Goal: Task Accomplishment & Management: Manage account settings

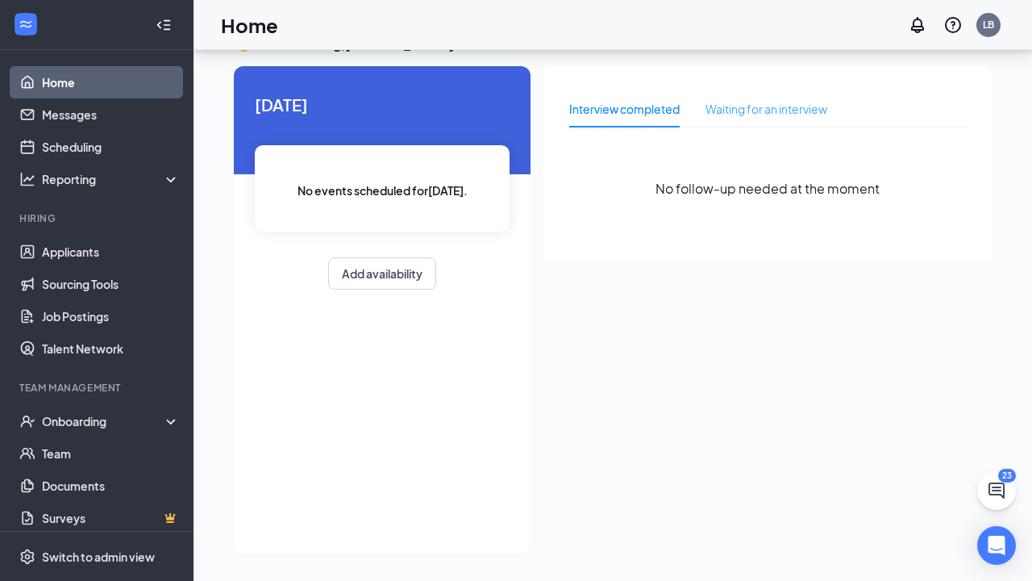
scroll to position [34, 0]
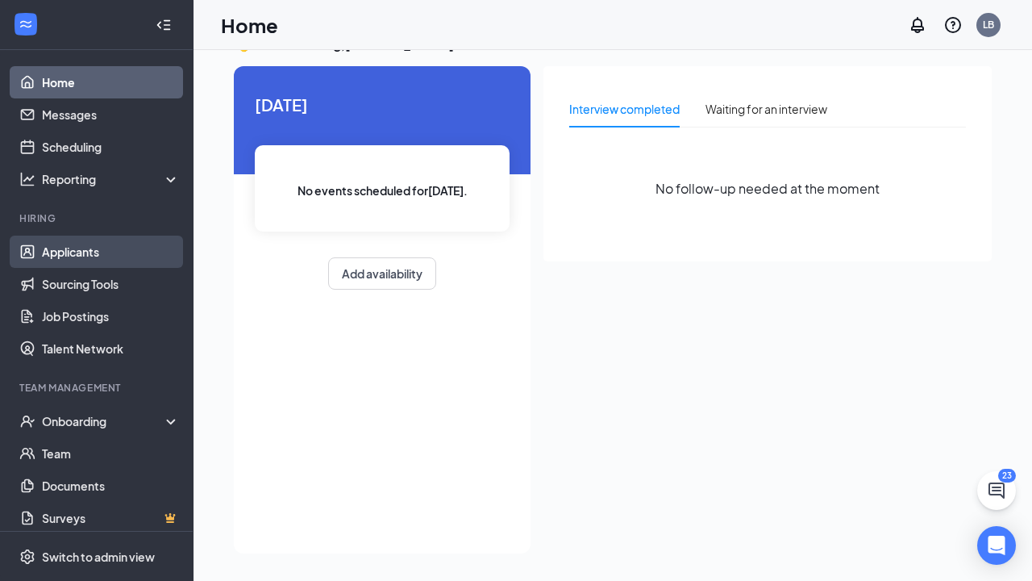
click at [69, 249] on link "Applicants" at bounding box center [111, 251] width 138 height 32
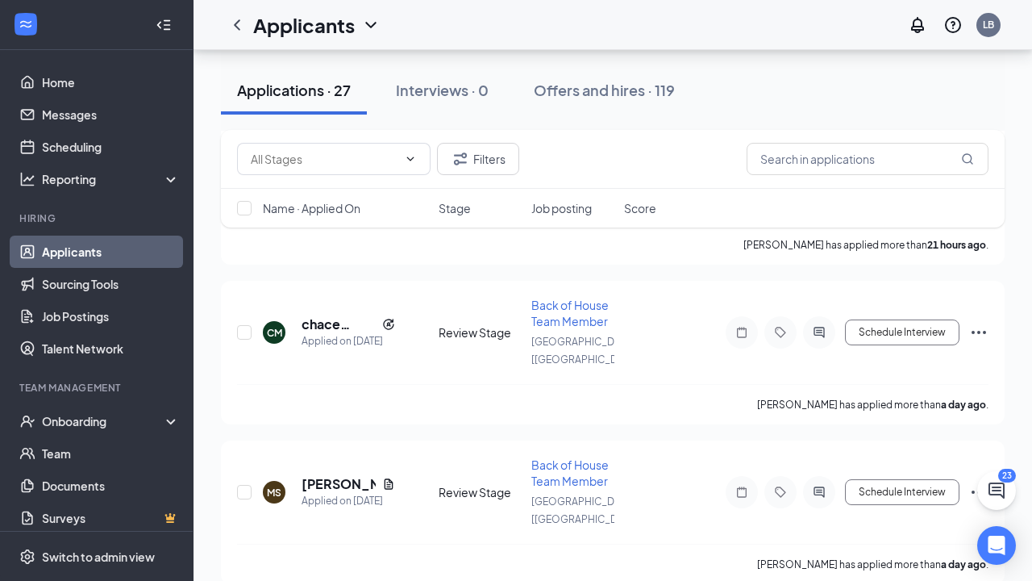
scroll to position [688, 0]
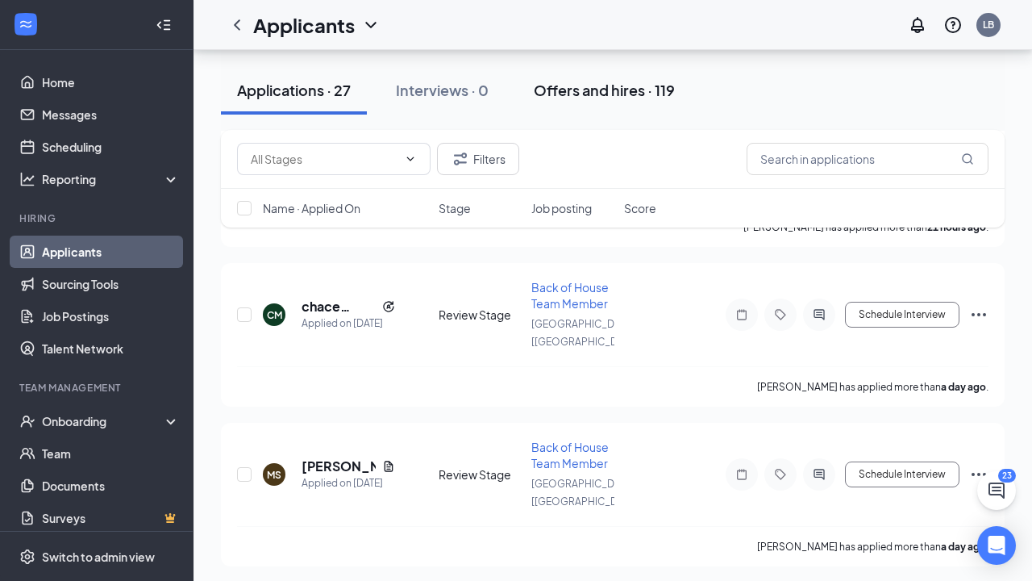
click at [616, 88] on div "Offers and hires · 119" at bounding box center [604, 90] width 141 height 20
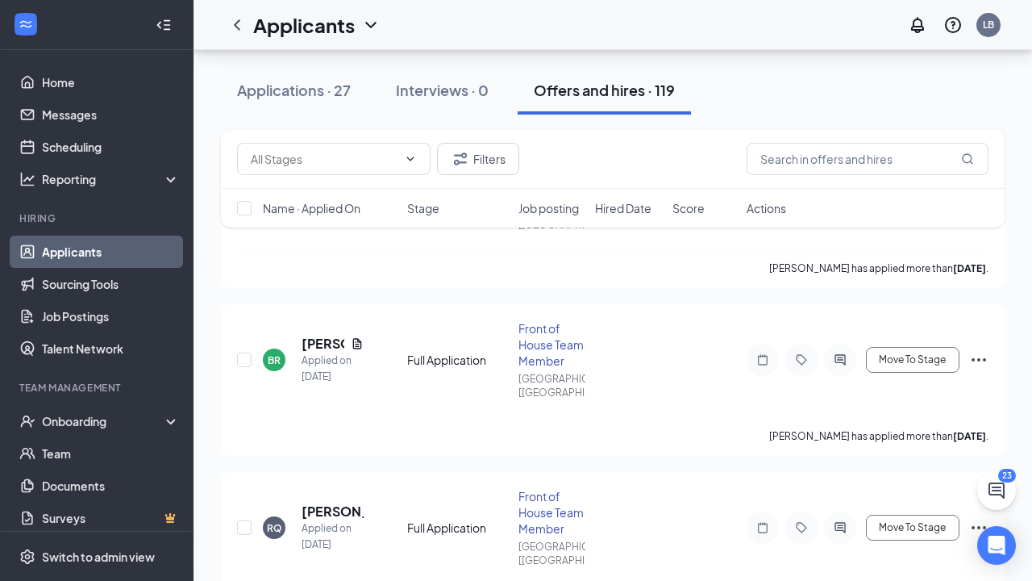
scroll to position [1182, 0]
click at [840, 358] on icon "ActiveChat" at bounding box center [840, 359] width 10 height 10
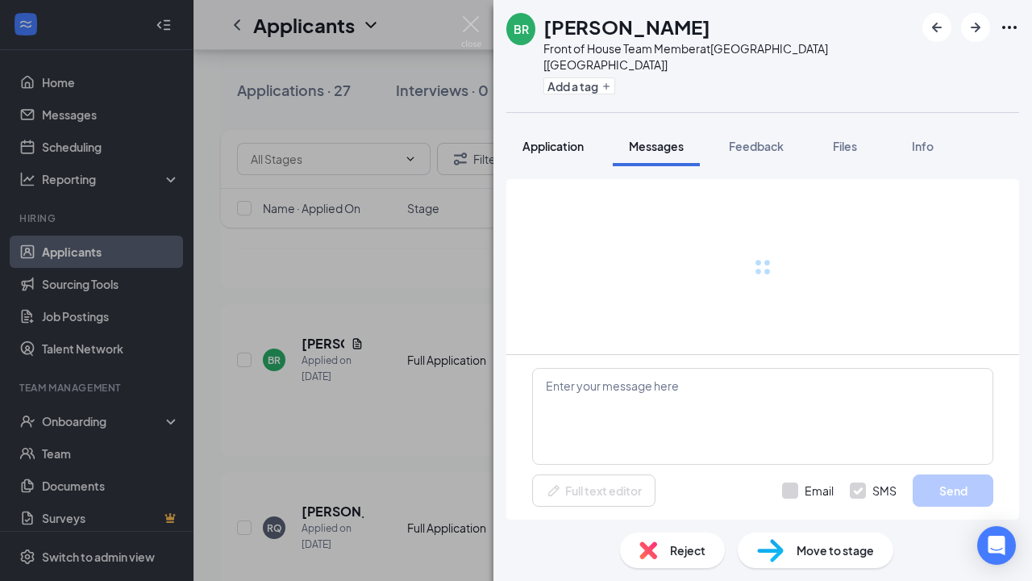
click at [561, 126] on button "Application" at bounding box center [553, 146] width 94 height 40
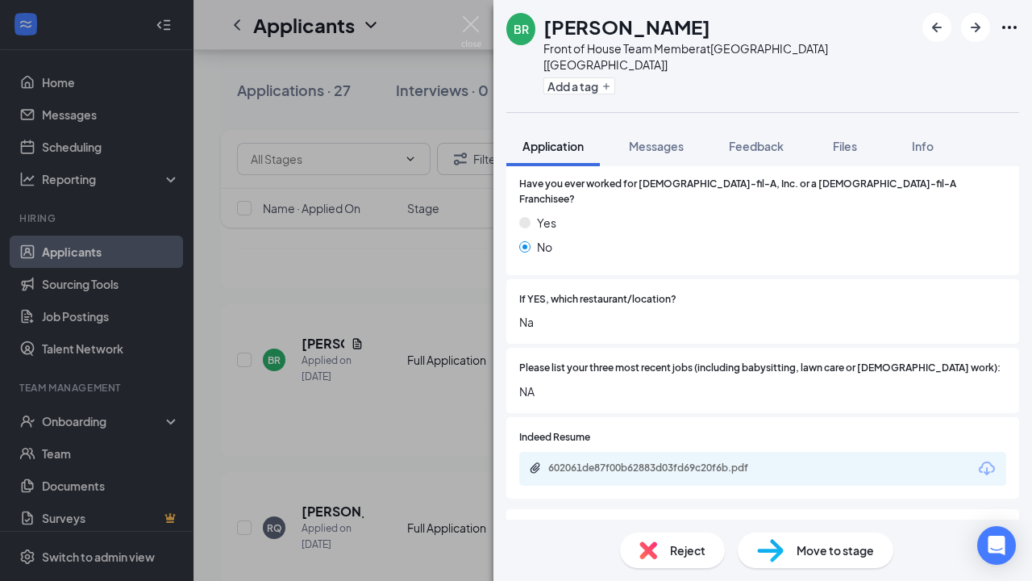
scroll to position [444, 0]
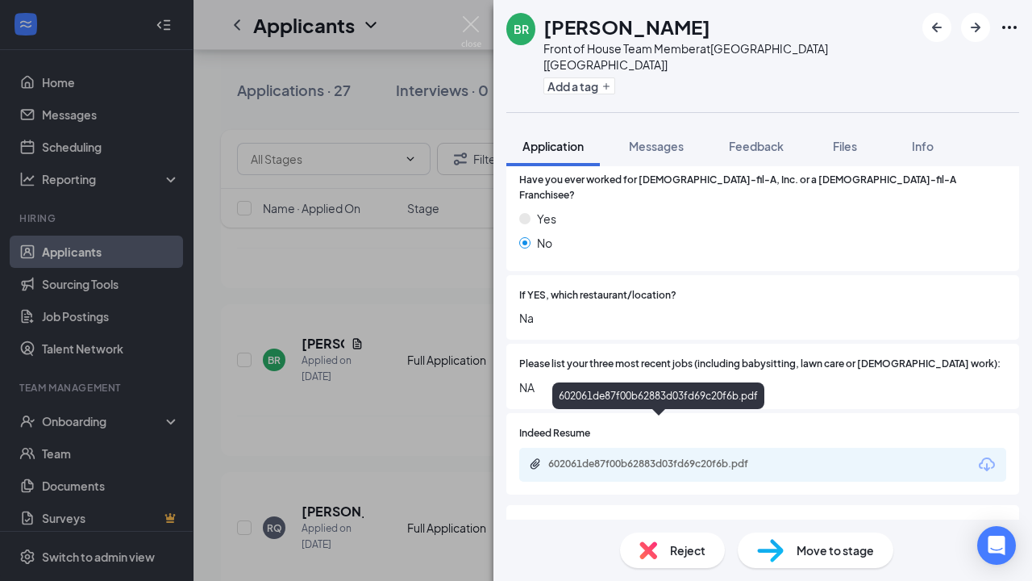
click at [646, 457] on div "602061de87f00b62883d03fd69c20f6b.pdf" at bounding box center [661, 463] width 226 height 13
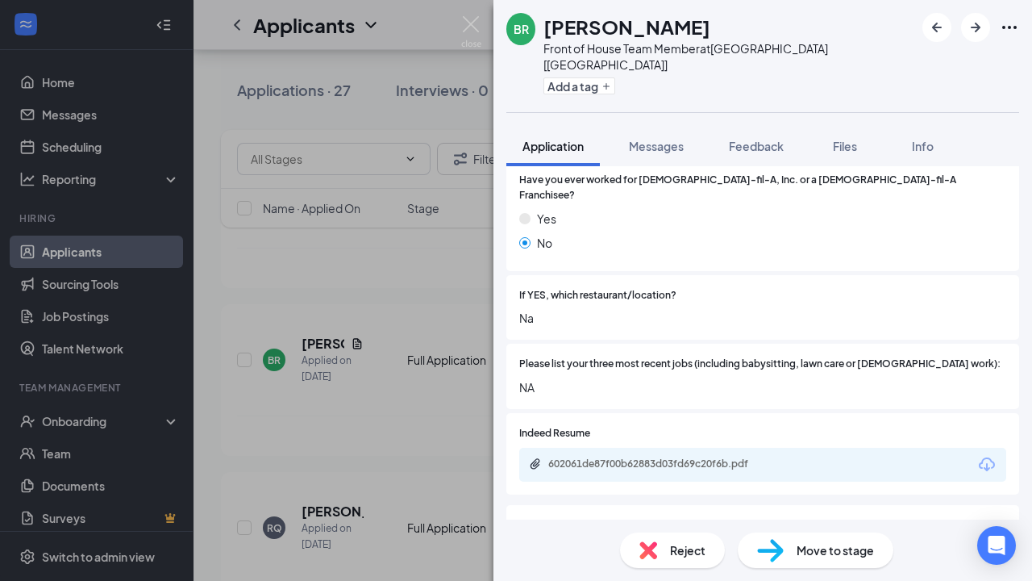
click at [369, 257] on div "BR [PERSON_NAME] Front of House Team Member at [GEOGRAPHIC_DATA] [[GEOGRAPHIC_D…" at bounding box center [516, 290] width 1032 height 581
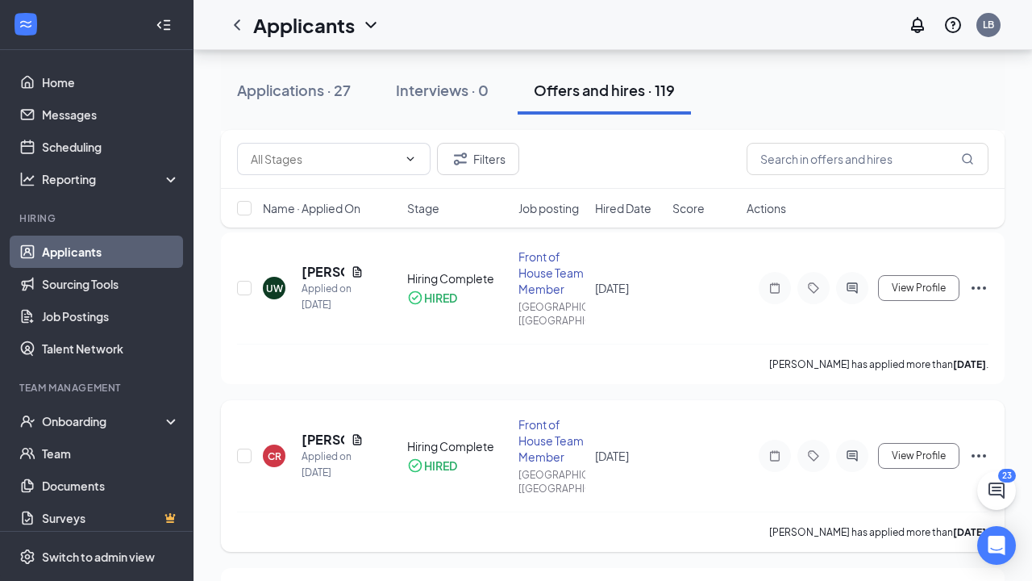
scroll to position [3102, 0]
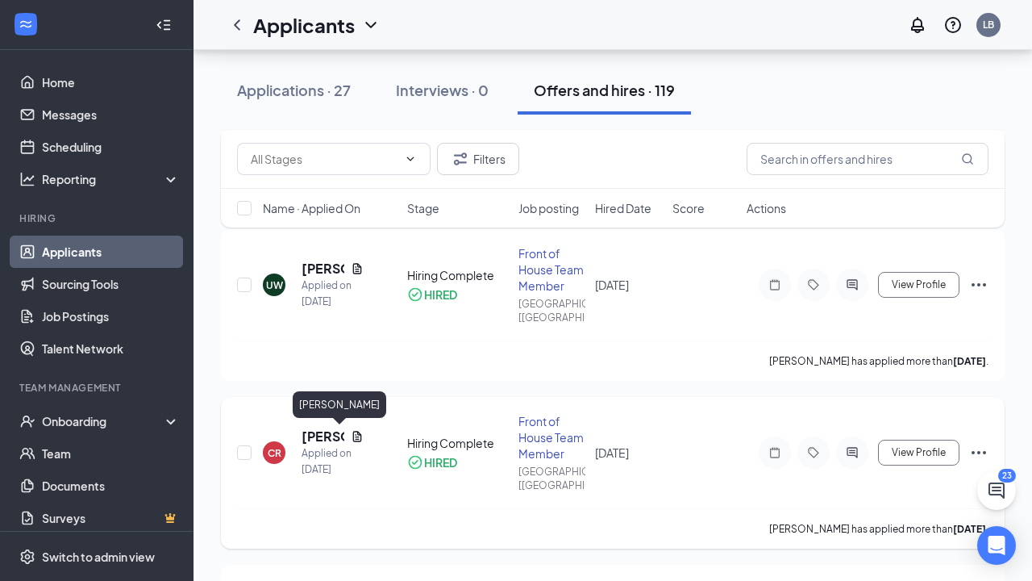
click at [320, 436] on h5 "[PERSON_NAME]" at bounding box center [323, 436] width 43 height 18
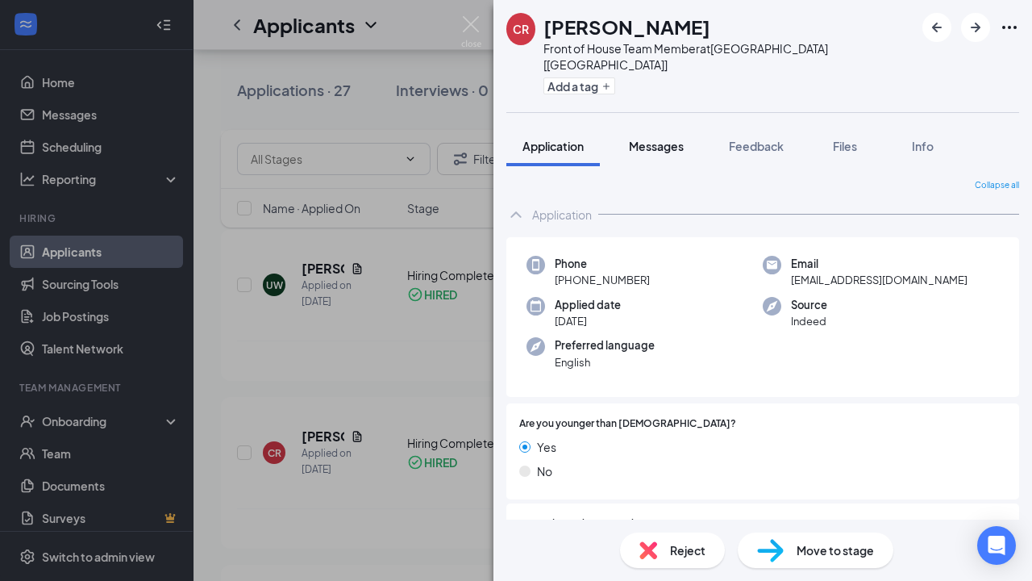
click at [665, 139] on span "Messages" at bounding box center [656, 146] width 55 height 15
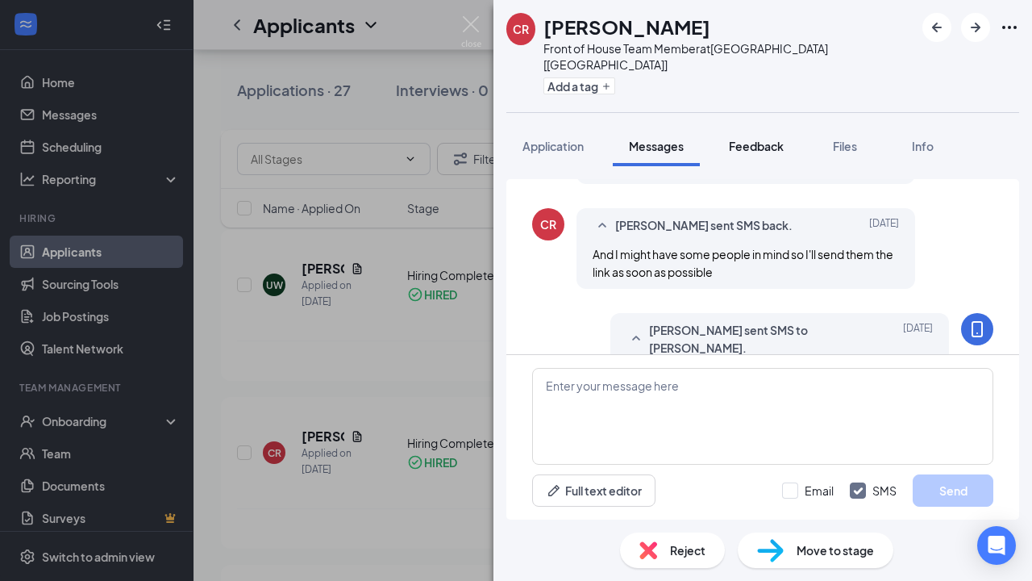
scroll to position [736, 0]
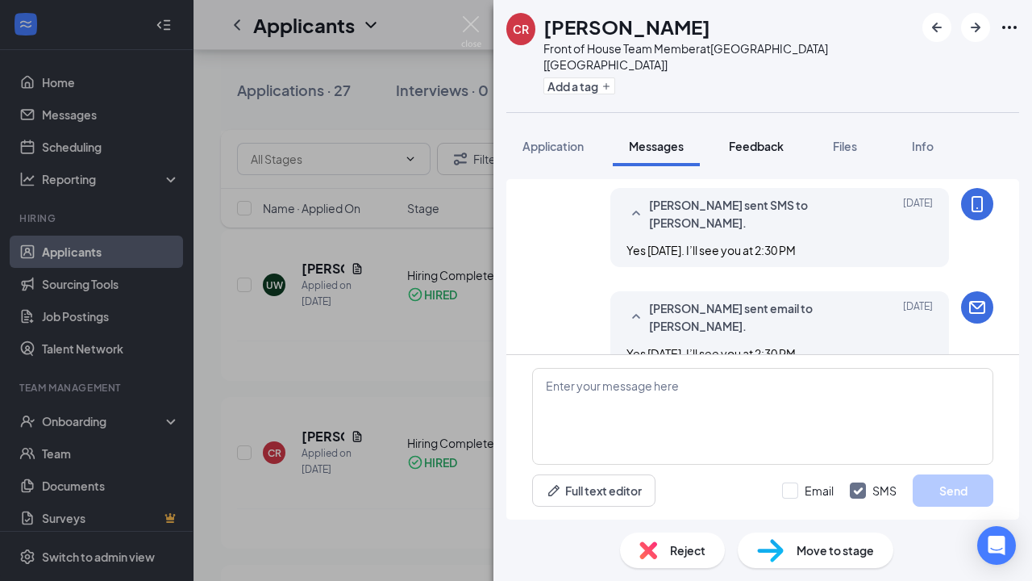
click at [767, 126] on button "Feedback" at bounding box center [756, 146] width 87 height 40
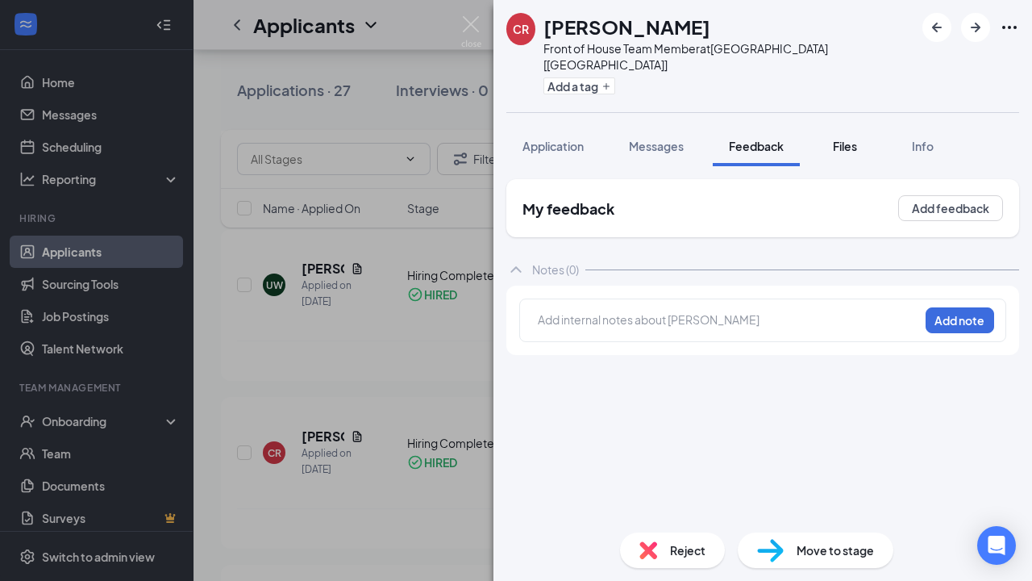
click at [852, 139] on span "Files" at bounding box center [845, 146] width 24 height 15
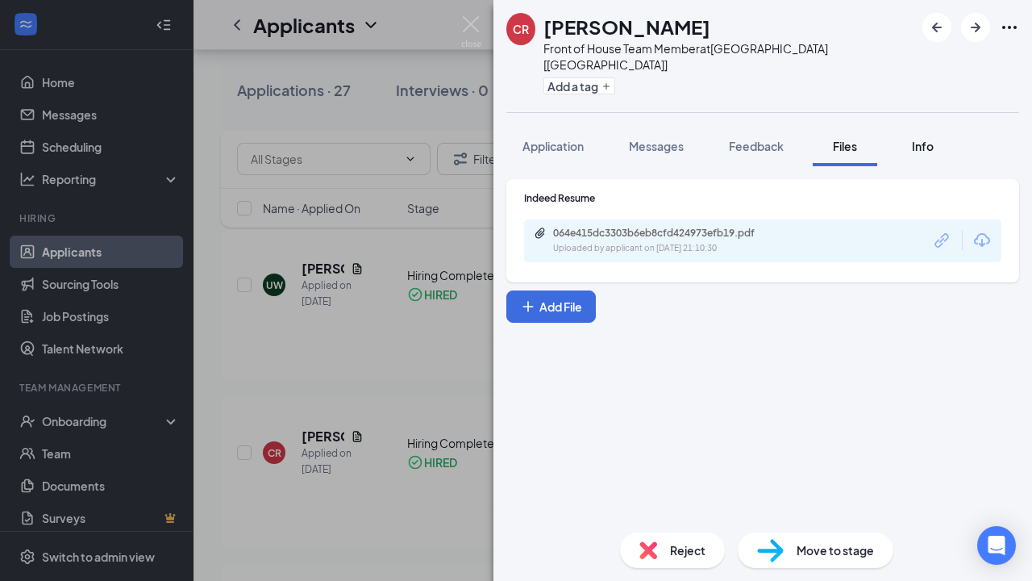
click at [926, 139] on span "Info" at bounding box center [923, 146] width 22 height 15
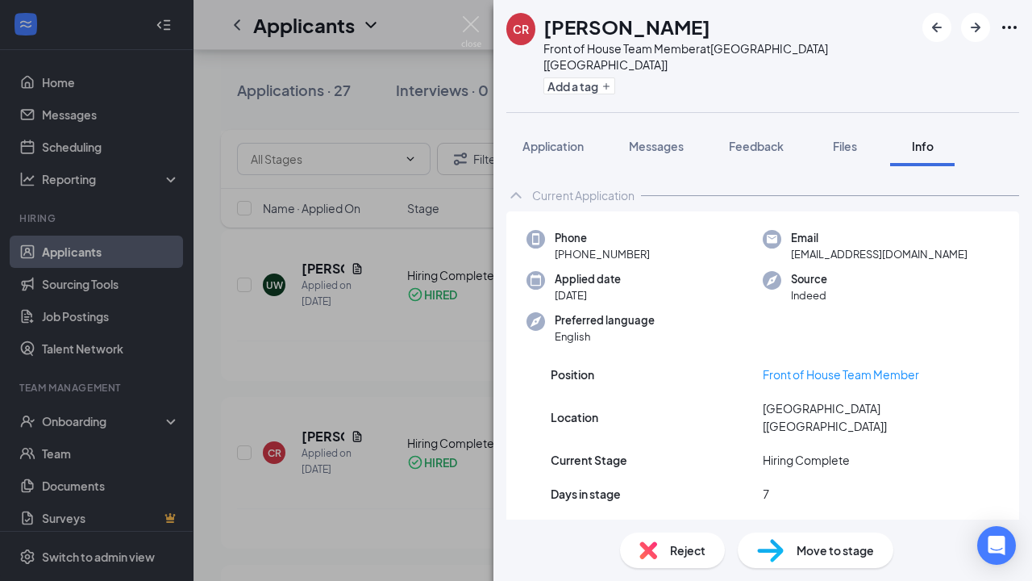
click at [418, 379] on div "CR [PERSON_NAME] Front of House Team Member at [GEOGRAPHIC_DATA] [[GEOGRAPHIC_D…" at bounding box center [516, 290] width 1032 height 581
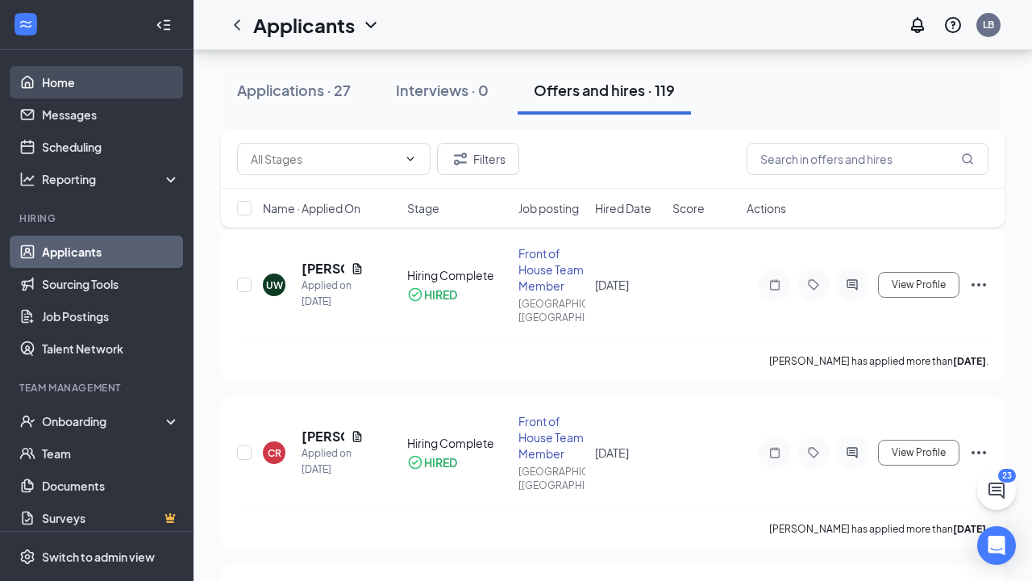
click at [63, 77] on link "Home" at bounding box center [111, 82] width 138 height 32
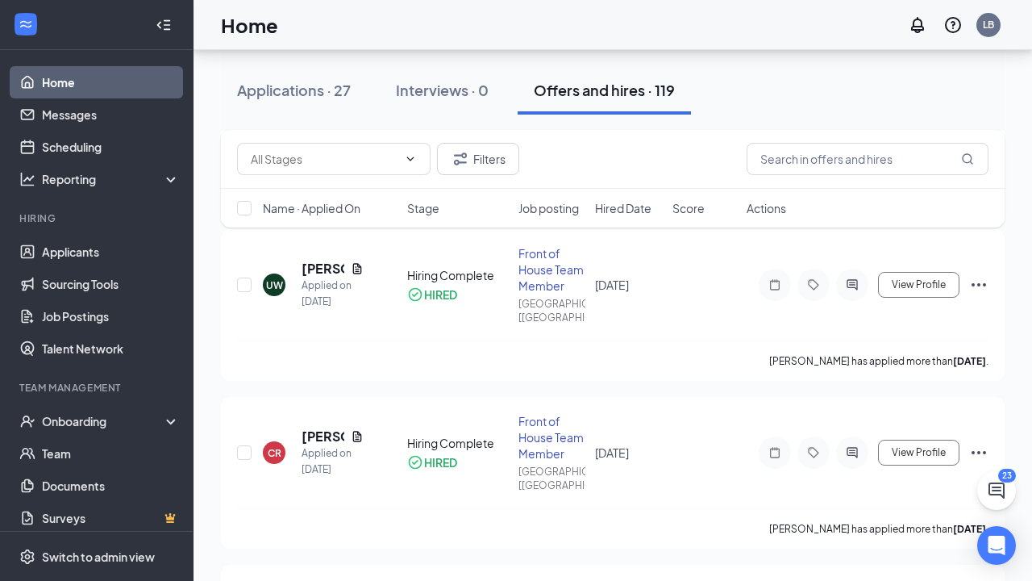
scroll to position [34, 0]
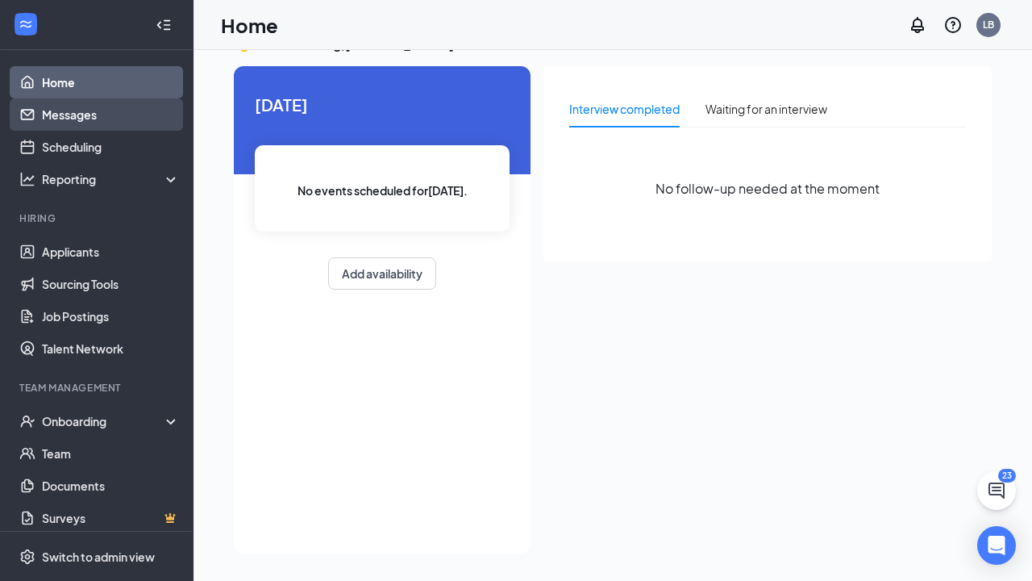
click at [72, 107] on link "Messages" at bounding box center [111, 114] width 138 height 32
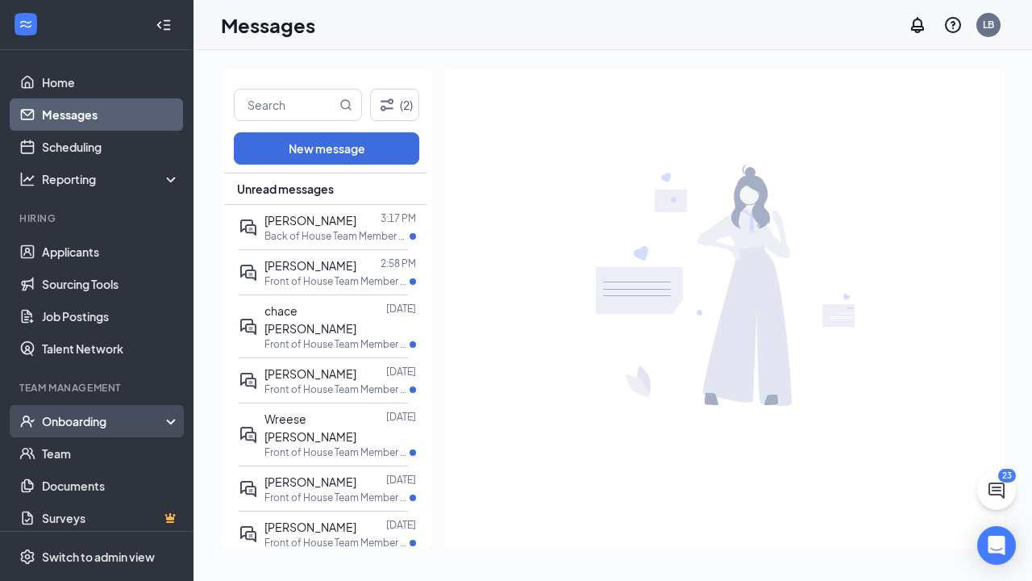
click at [100, 424] on div "Onboarding" at bounding box center [104, 421] width 124 height 16
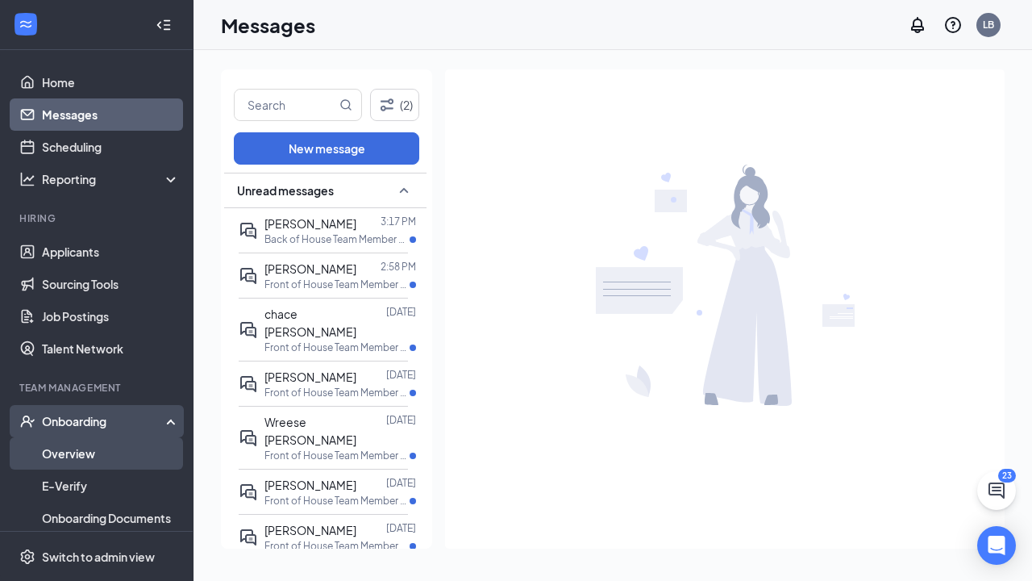
click at [98, 458] on link "Overview" at bounding box center [111, 453] width 138 height 32
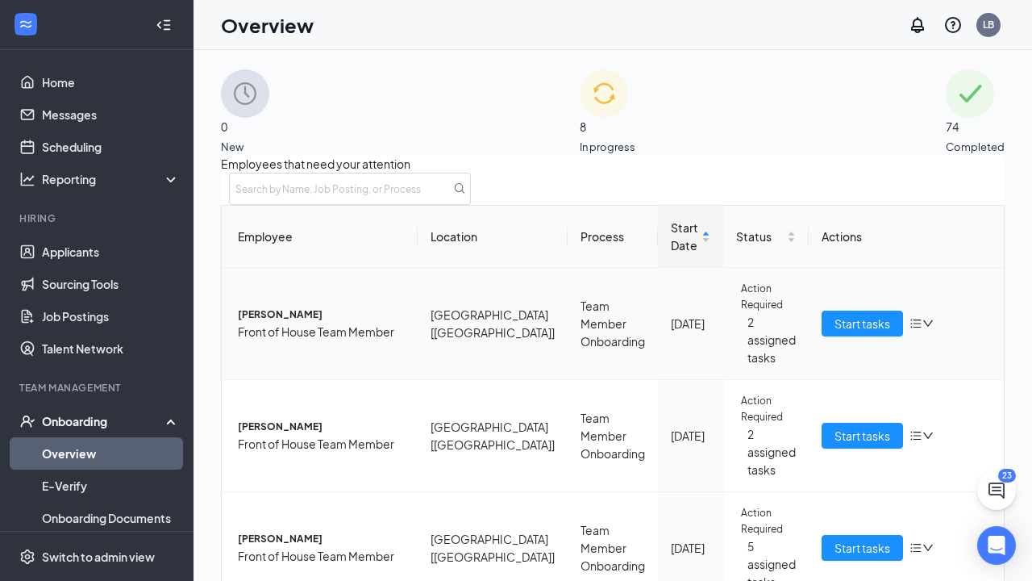
click at [923, 329] on icon "down" at bounding box center [928, 323] width 11 height 11
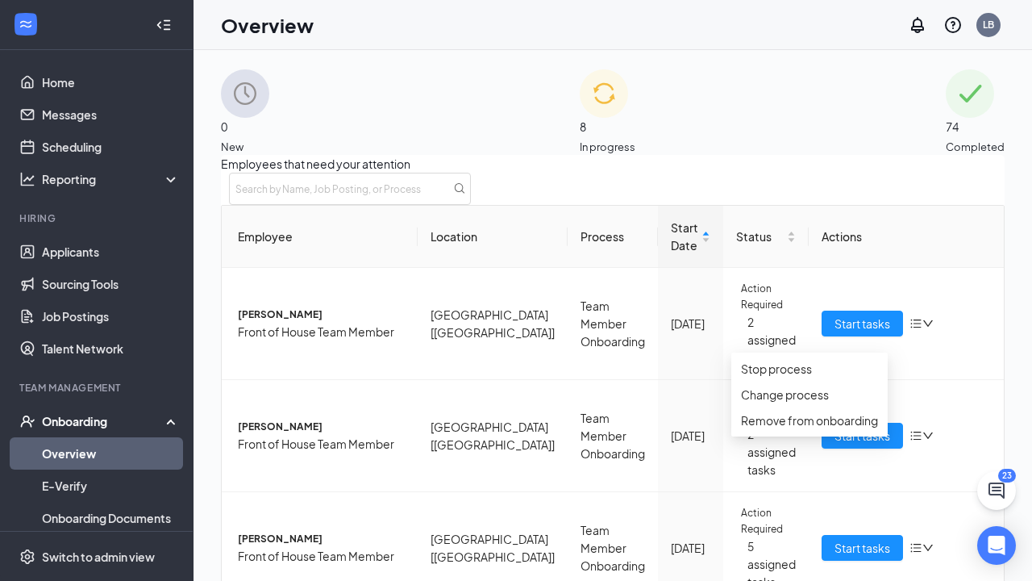
click at [1003, 423] on div "Employees that need your attention Employee Location Process Start Date Status …" at bounding box center [613, 405] width 784 height 501
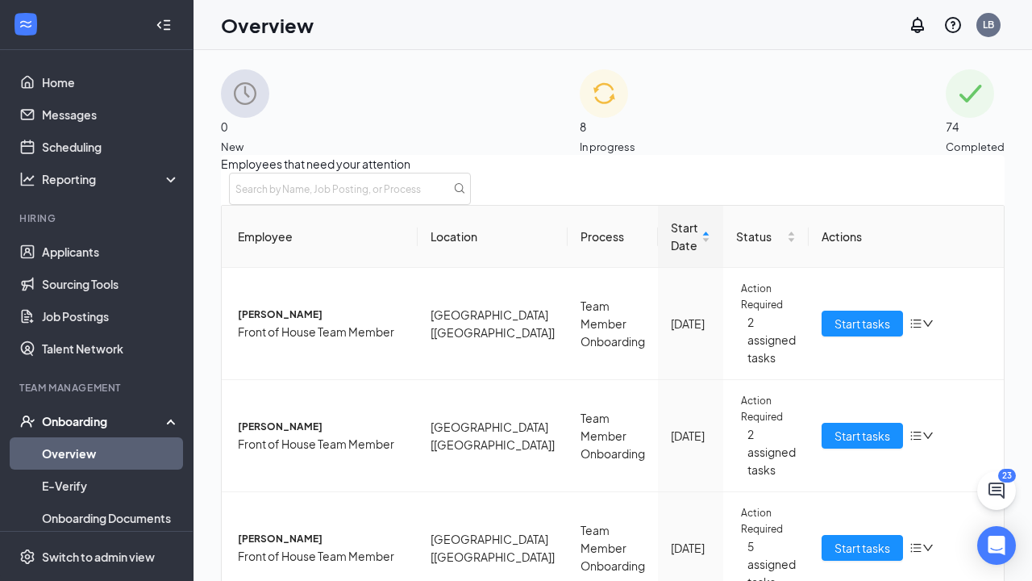
click at [593, 174] on div "Employees that need your attention Employee Location Process Start Date Status …" at bounding box center [613, 405] width 784 height 501
click at [946, 123] on span "74" at bounding box center [975, 127] width 59 height 18
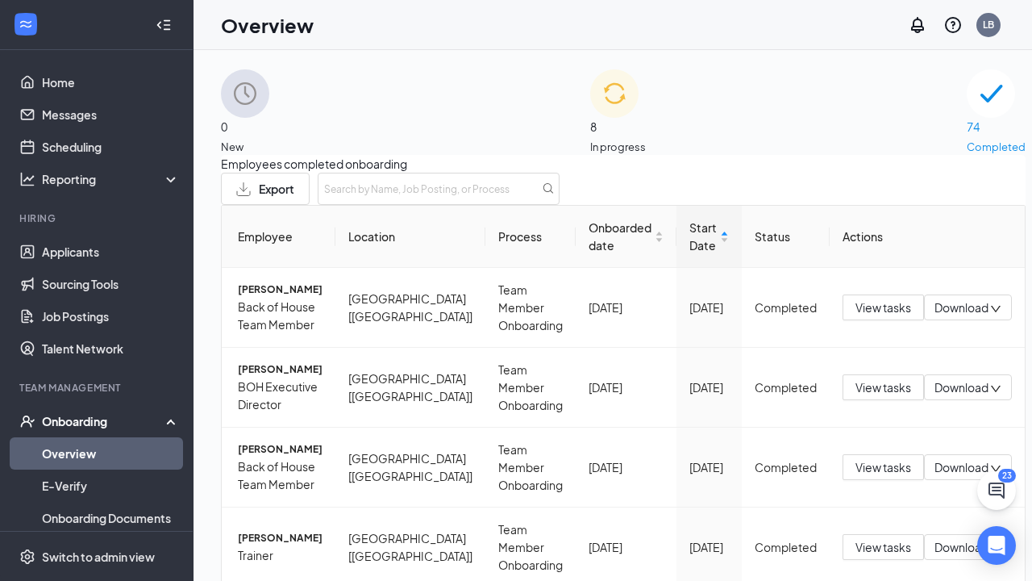
drag, startPoint x: 998, startPoint y: 369, endPoint x: 998, endPoint y: 409, distance: 40.3
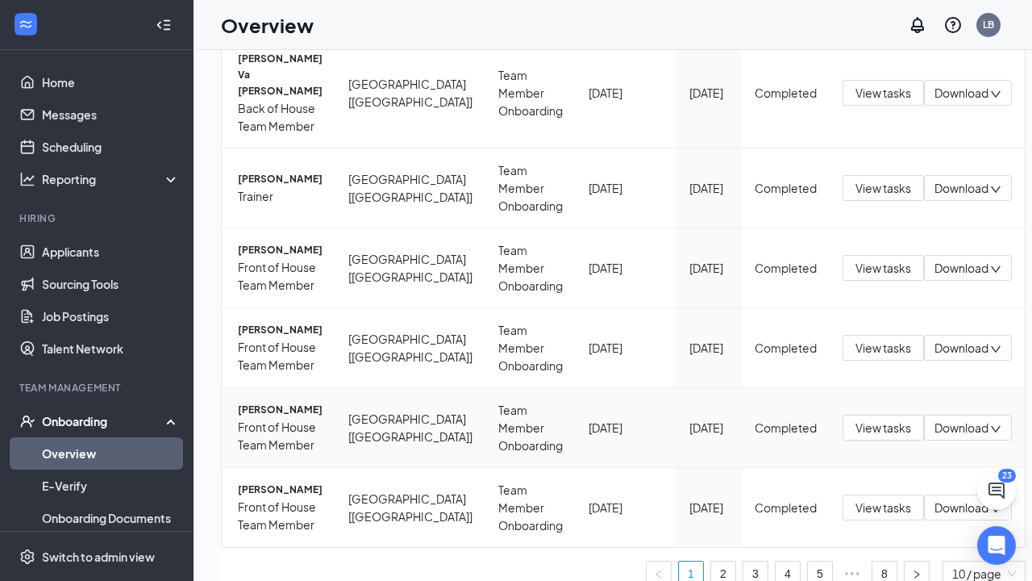
scroll to position [40, 0]
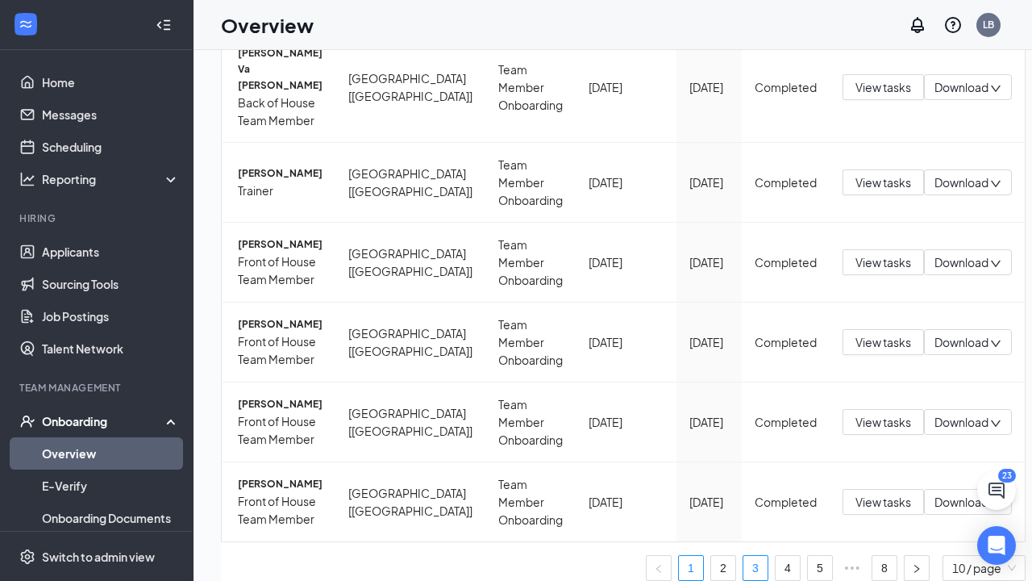
click at [744, 556] on link "3" at bounding box center [756, 568] width 24 height 24
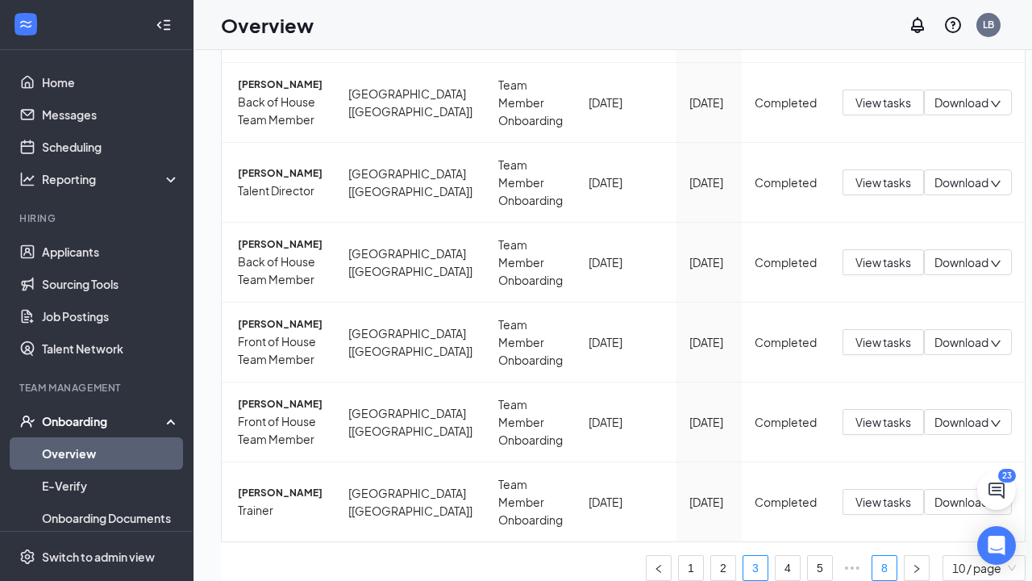
click at [873, 556] on link "8" at bounding box center [885, 568] width 24 height 24
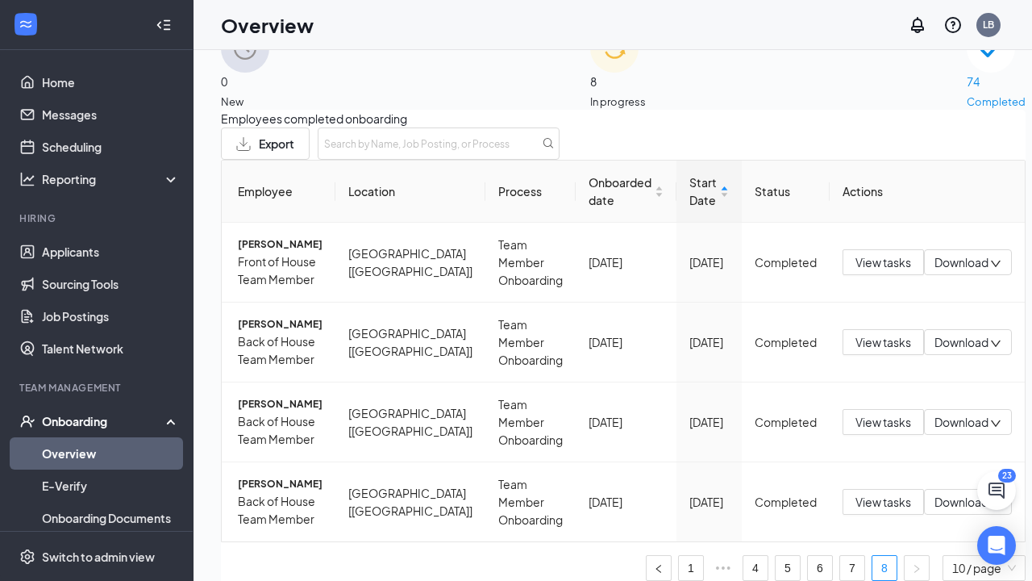
scroll to position [79, 0]
click at [840, 556] on link "7" at bounding box center [852, 568] width 24 height 24
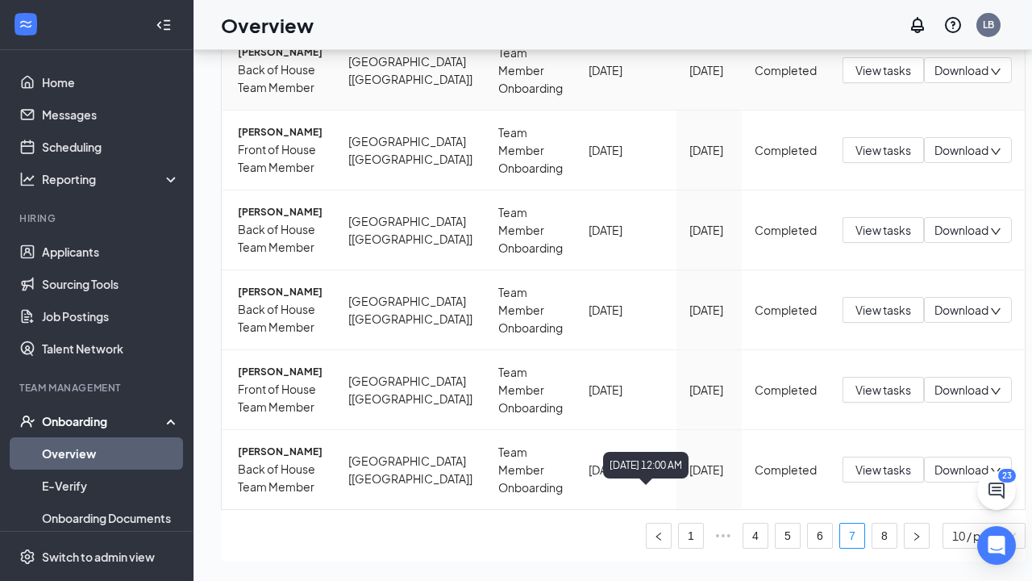
scroll to position [563, 0]
click at [446, 538] on div "Employees completed onboarding Export Employee Location Process Onboarded date …" at bounding box center [623, 57] width 805 height 1008
click at [890, 0] on html "Home Messages Scheduling Reporting Hiring Applicants Sourcing Tools Job Posting…" at bounding box center [516, 218] width 1032 height 581
